Goal: Information Seeking & Learning: Learn about a topic

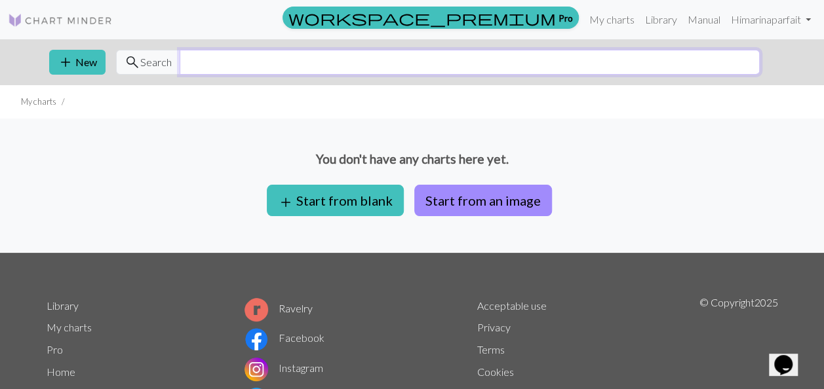
click at [241, 62] on input "text" at bounding box center [470, 62] width 580 height 25
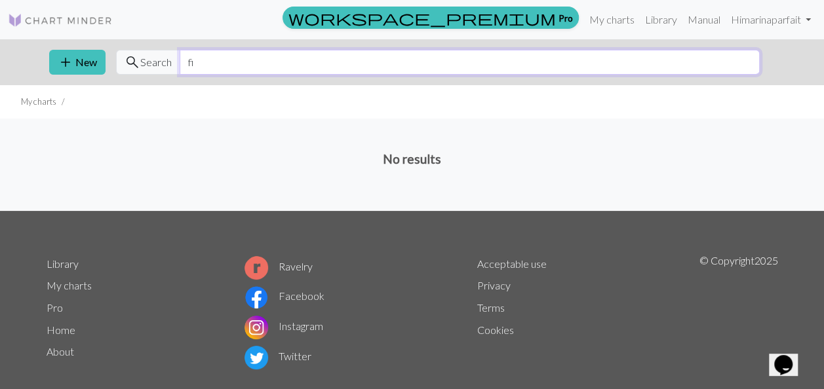
type input "f"
click at [136, 60] on span "search" at bounding box center [133, 62] width 16 height 18
click at [218, 60] on input "holland" at bounding box center [470, 62] width 580 height 25
drag, startPoint x: 231, startPoint y: 62, endPoint x: 134, endPoint y: 77, distance: 97.7
click at [134, 77] on div "add New search Search holland" at bounding box center [413, 62] width 748 height 46
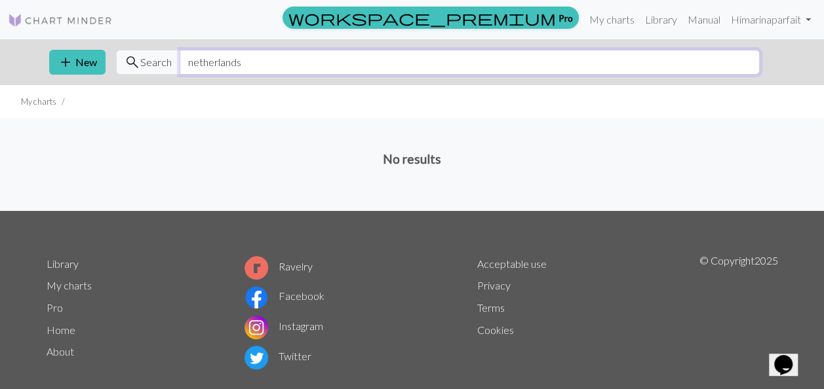
drag, startPoint x: 261, startPoint y: 62, endPoint x: 153, endPoint y: 71, distance: 107.9
click at [153, 71] on div "search Search netherlands" at bounding box center [438, 62] width 644 height 25
type input "houses"
click at [652, 20] on link "Library" at bounding box center [661, 20] width 43 height 26
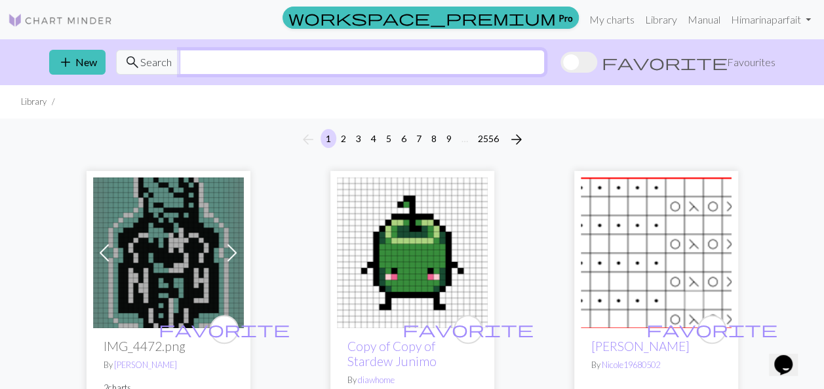
click at [241, 56] on input "text" at bounding box center [362, 62] width 365 height 25
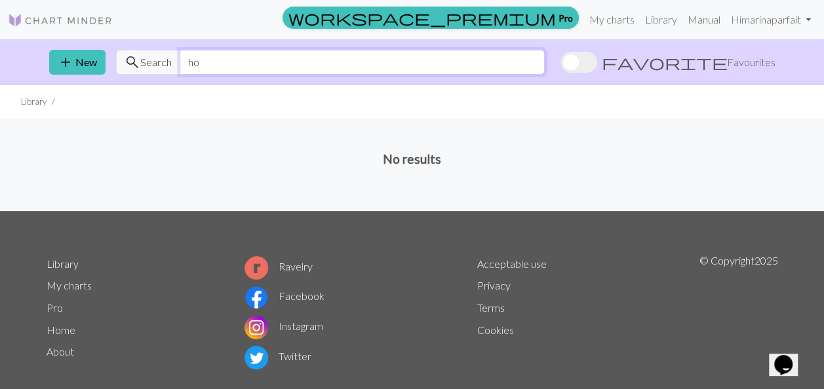
type input "h"
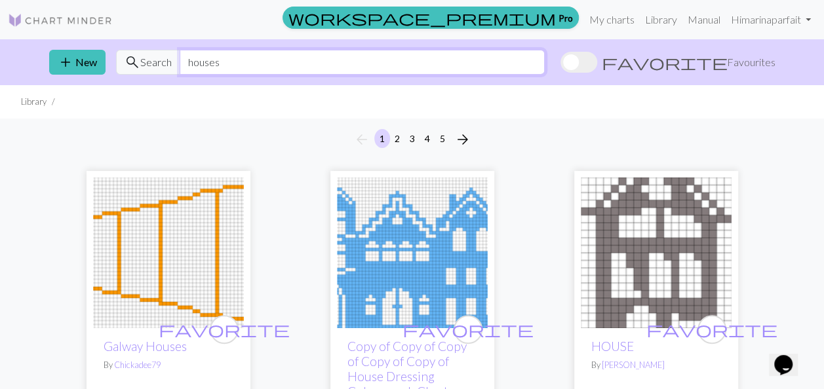
type input "houses"
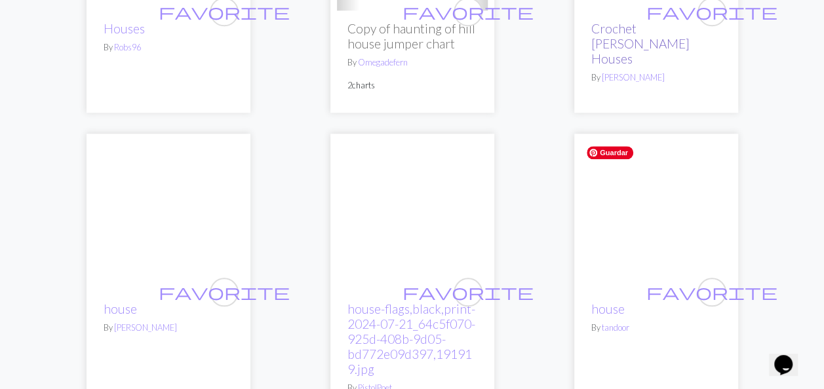
scroll to position [721, 0]
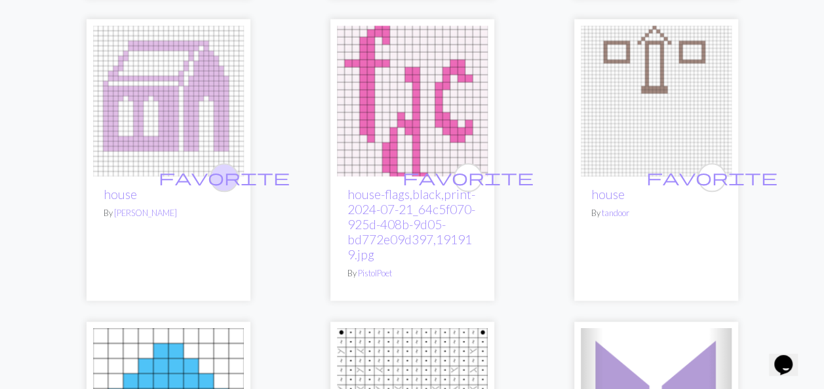
click at [227, 173] on span "favorite" at bounding box center [224, 177] width 131 height 20
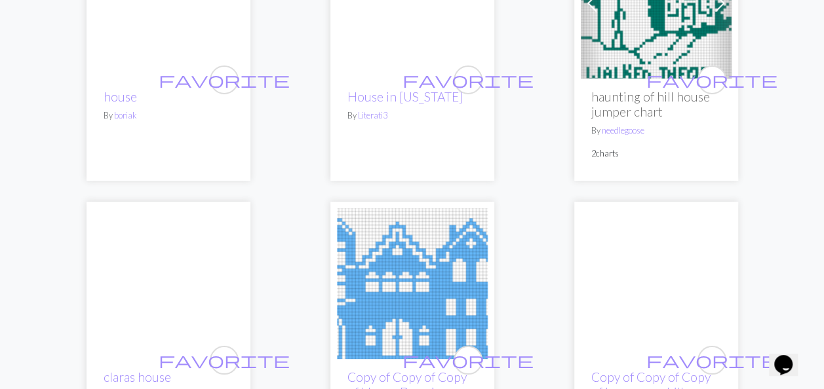
scroll to position [2557, 0]
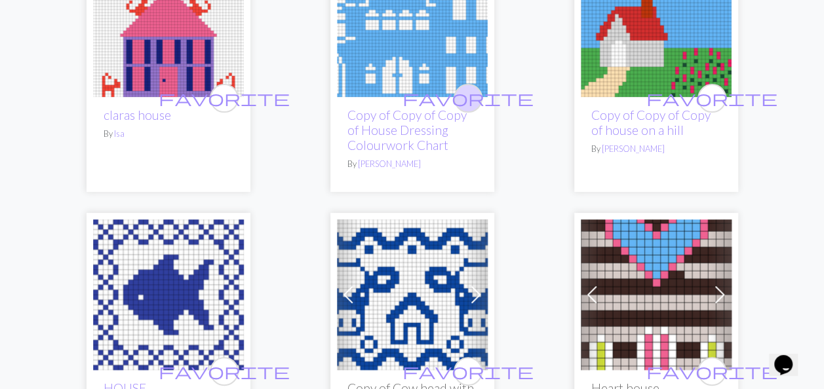
click at [461, 88] on span "favorite" at bounding box center [468, 98] width 131 height 20
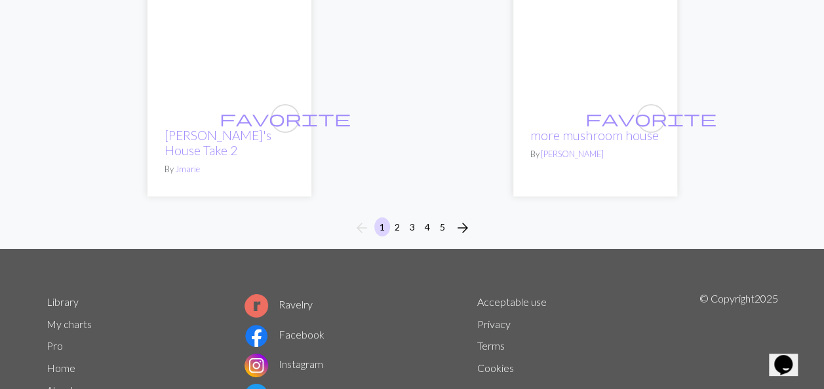
scroll to position [4721, 0]
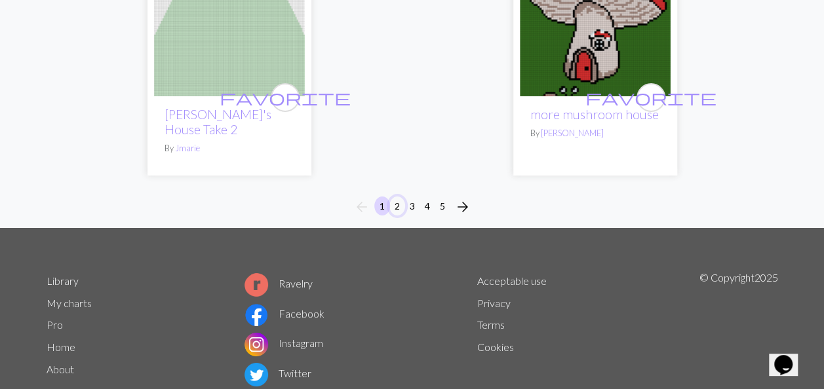
click at [400, 197] on button "2" at bounding box center [397, 206] width 16 height 19
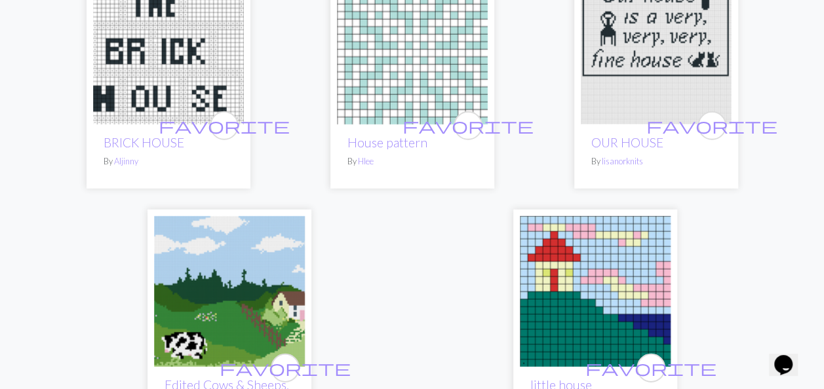
scroll to position [4477, 0]
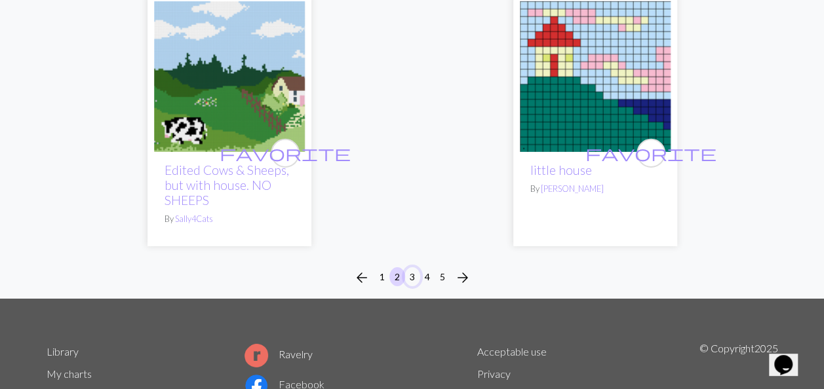
click at [410, 268] on button "3" at bounding box center [413, 277] width 16 height 19
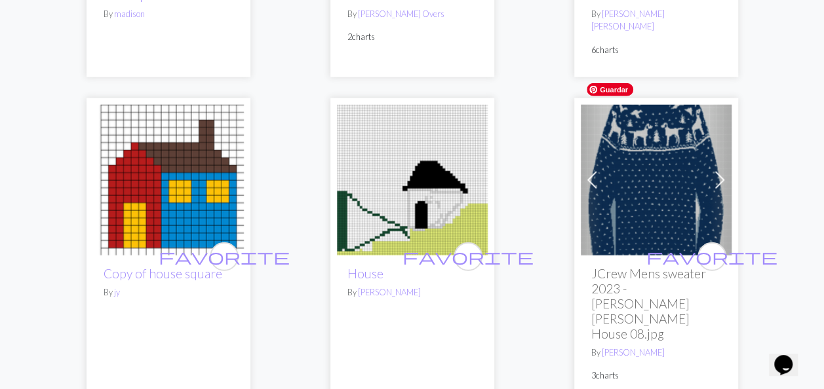
scroll to position [1705, 0]
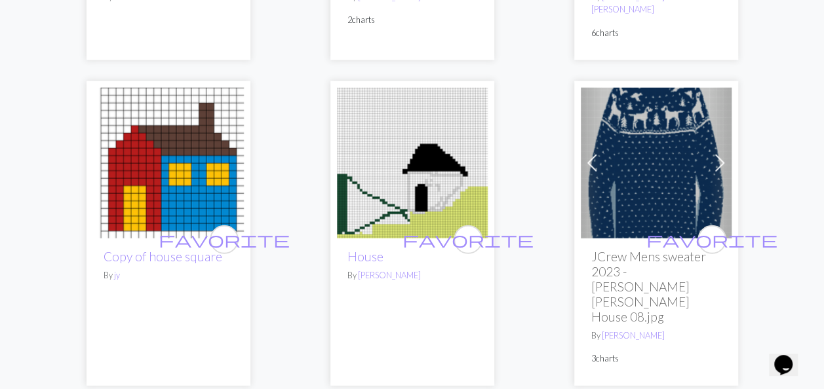
drag, startPoint x: 662, startPoint y: 239, endPoint x: 766, endPoint y: 161, distance: 129.8
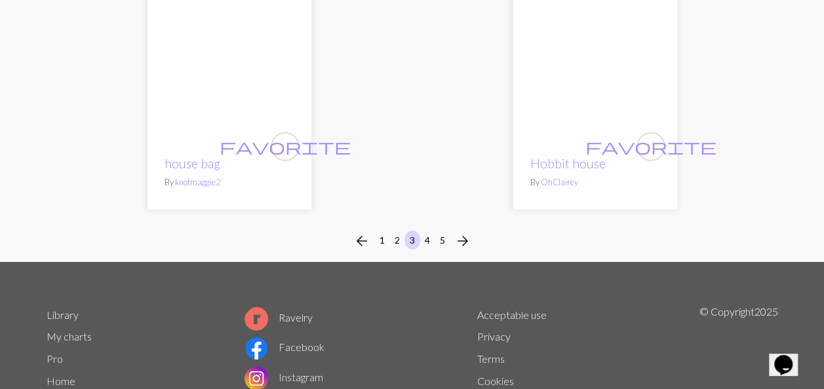
scroll to position [4434, 0]
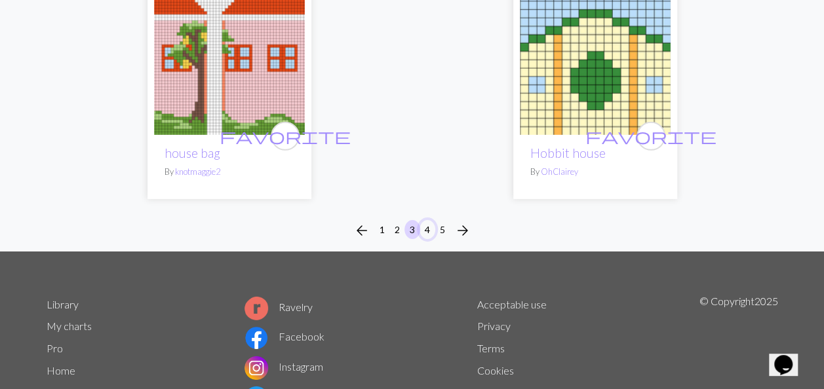
click at [430, 220] on button "4" at bounding box center [428, 229] width 16 height 19
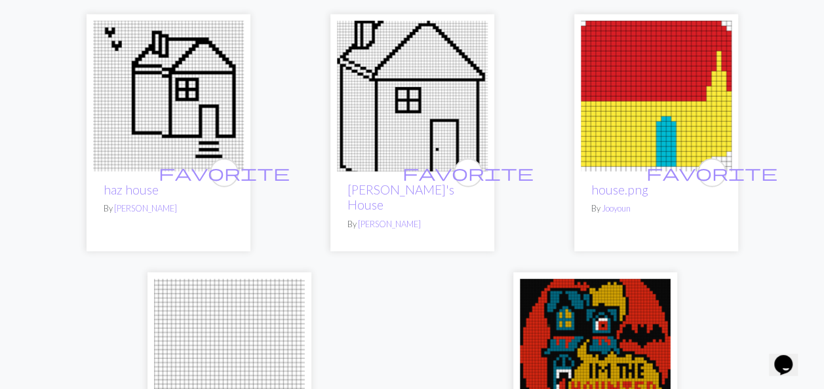
scroll to position [4418, 0]
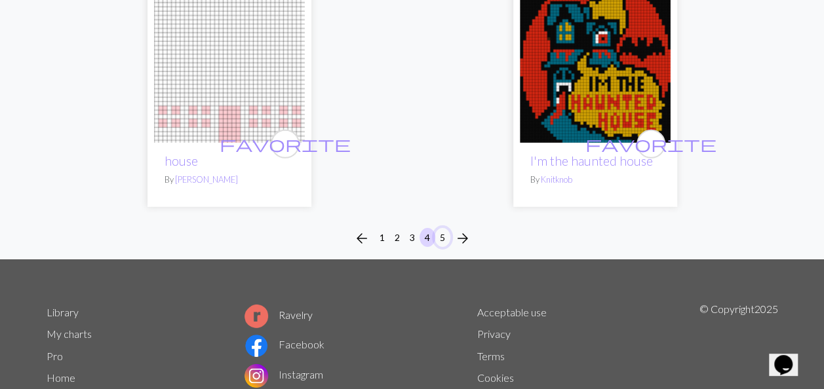
click at [442, 228] on button "5" at bounding box center [443, 237] width 16 height 19
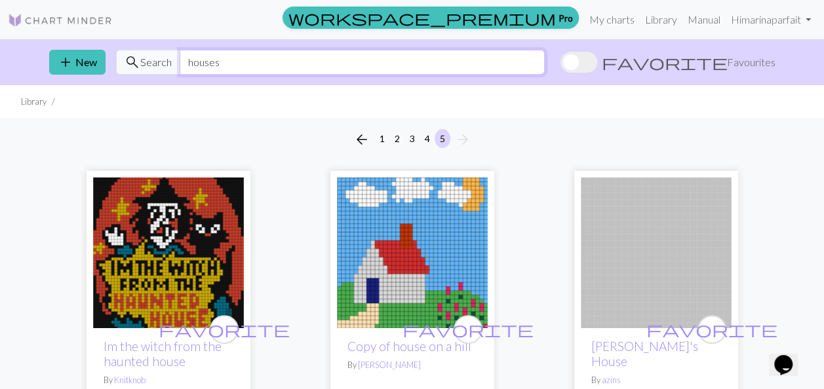
click at [222, 62] on input "houses" at bounding box center [362, 62] width 365 height 25
drag, startPoint x: 222, startPoint y: 62, endPoint x: 151, endPoint y: 64, distance: 70.8
click at [151, 64] on div "search Search houses" at bounding box center [330, 62] width 429 height 25
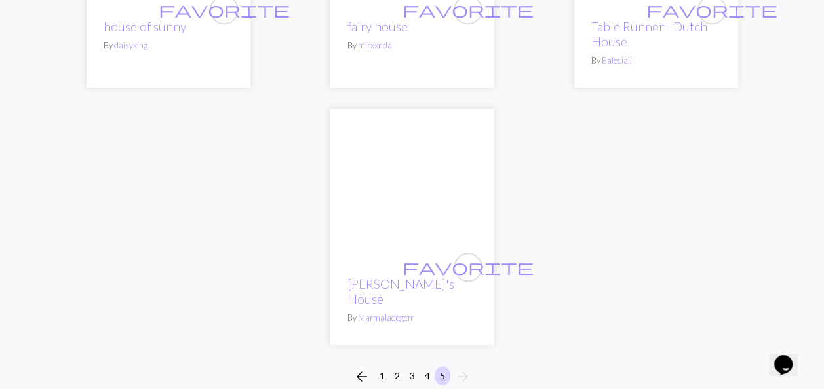
scroll to position [3082, 0]
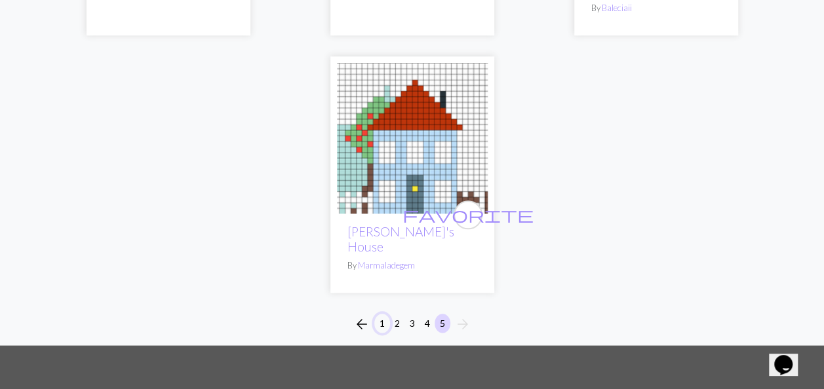
click at [382, 314] on button "1" at bounding box center [382, 323] width 16 height 19
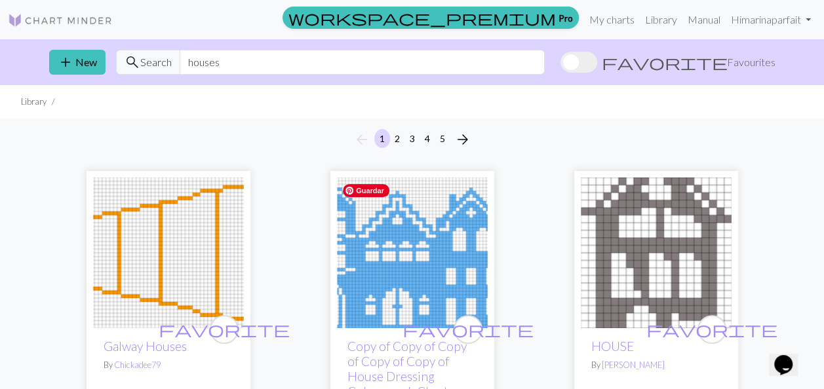
click at [388, 319] on img at bounding box center [412, 253] width 151 height 151
